Goal: Transaction & Acquisition: Subscribe to service/newsletter

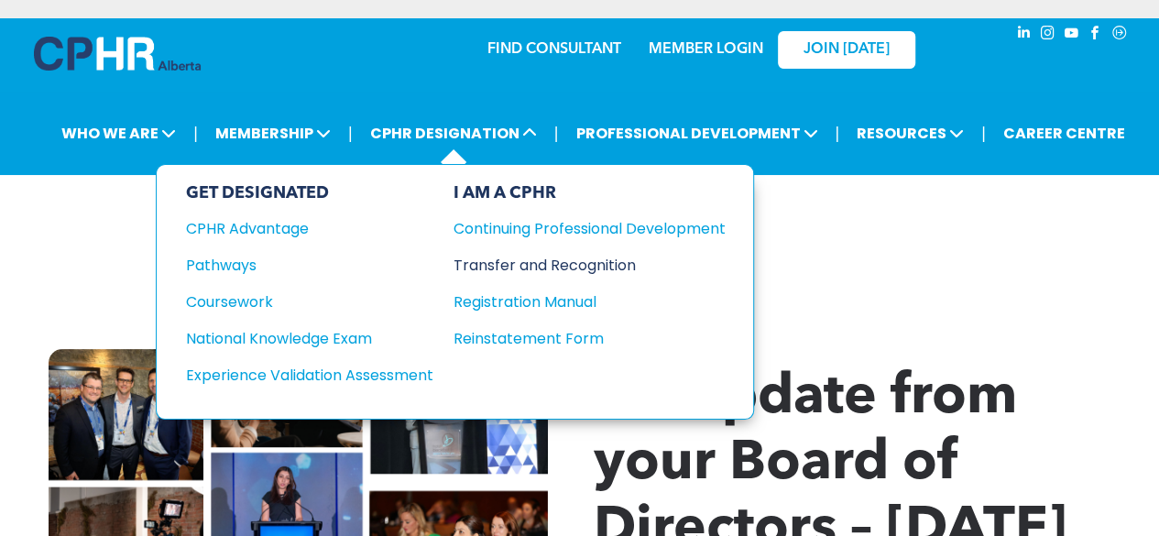
click at [526, 265] on div "Transfer and Recognition" at bounding box center [575, 265] width 245 height 23
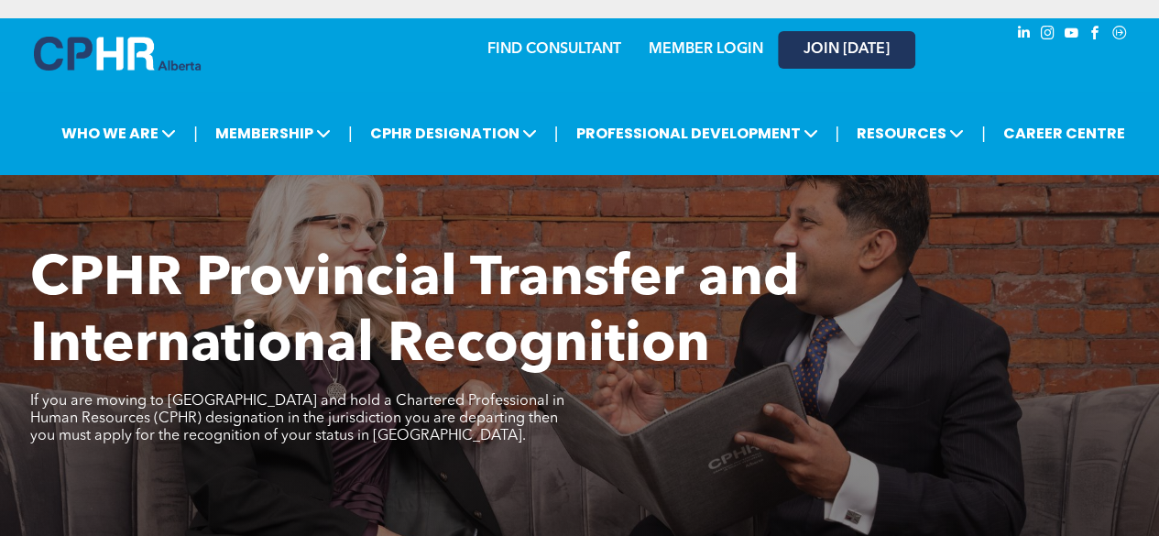
click at [869, 50] on span "JOIN [DATE]" at bounding box center [846, 49] width 86 height 17
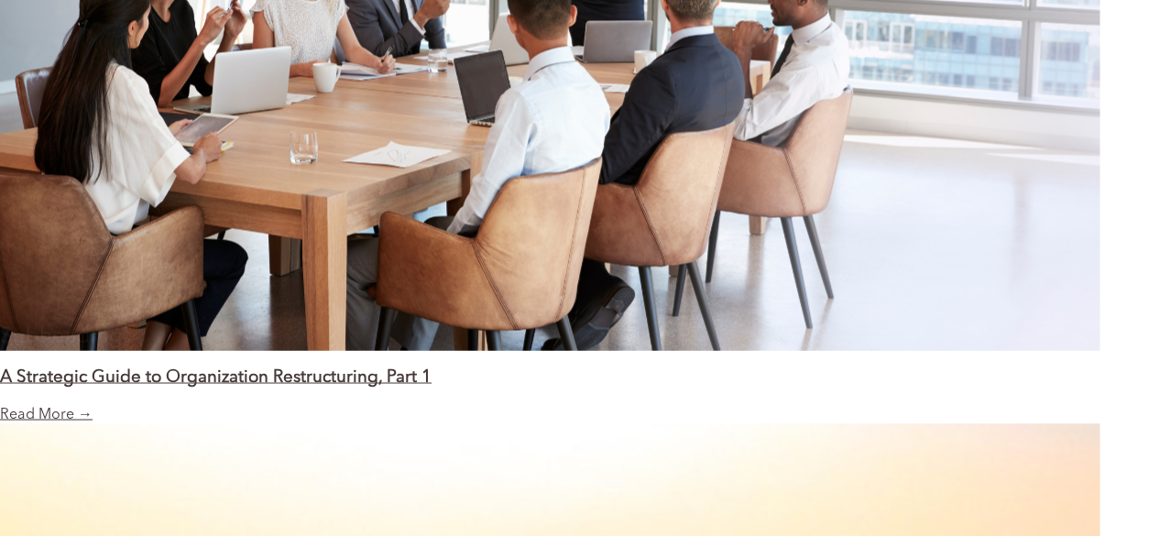
scroll to position [1466, 0]
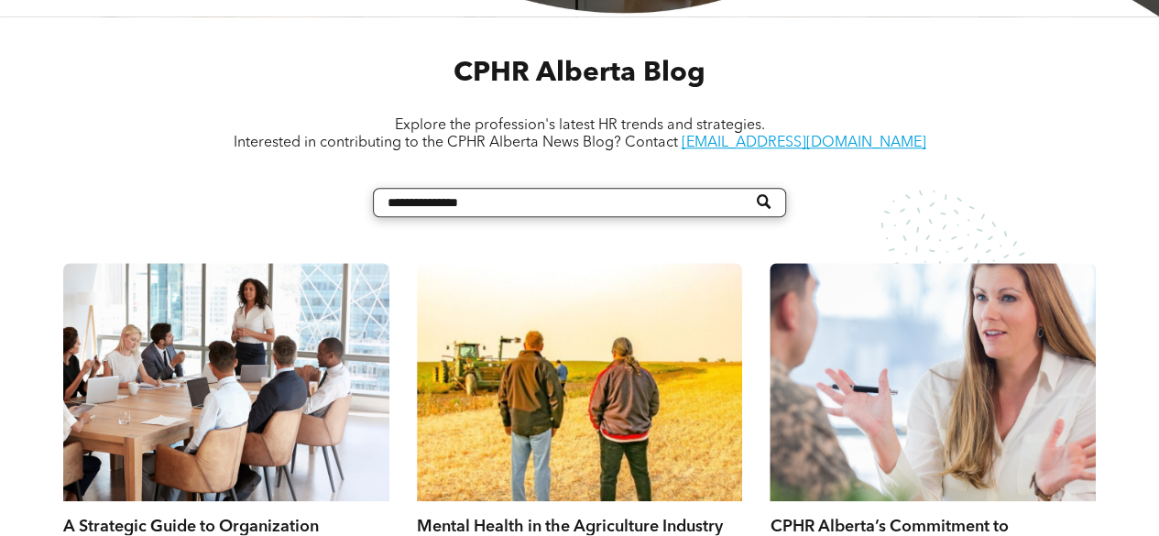
scroll to position [733, 0]
